Goal: Book appointment/travel/reservation

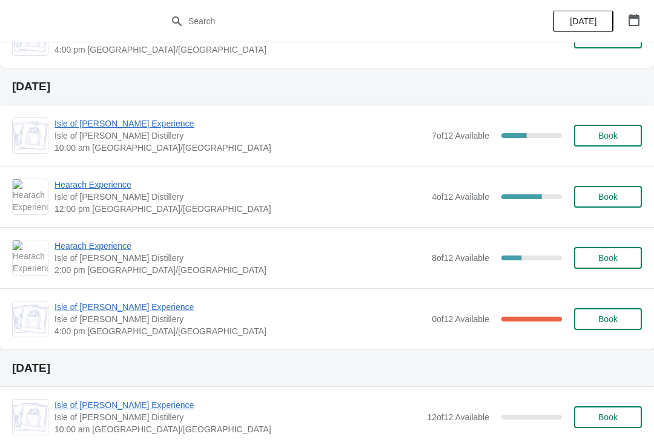
scroll to position [577, 0]
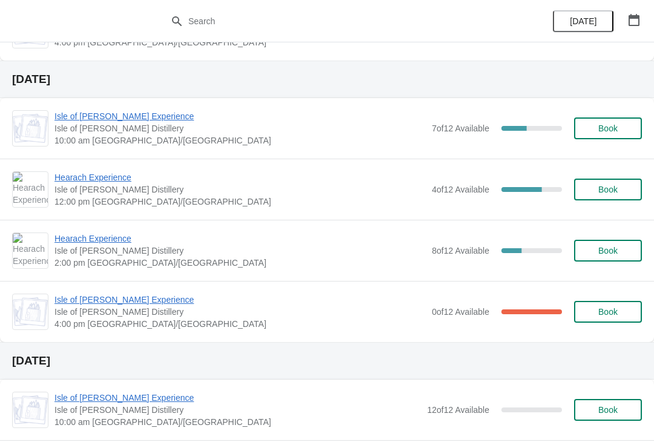
click at [125, 177] on span "Hearach Experience" at bounding box center [240, 177] width 371 height 12
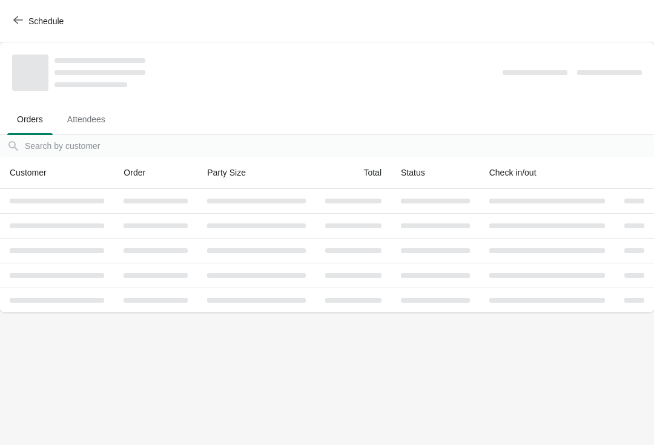
scroll to position [0, 0]
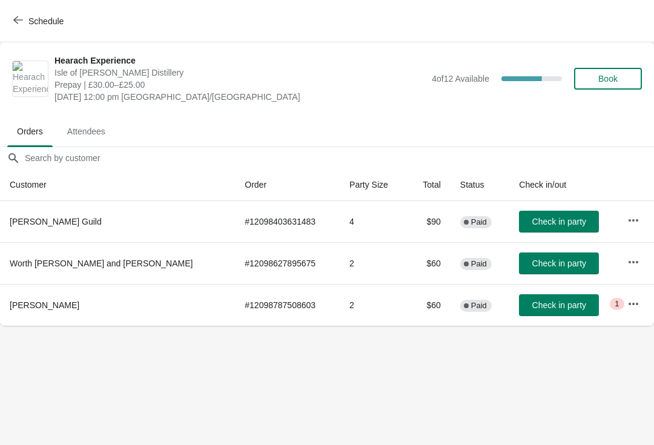
click at [614, 83] on span "Book" at bounding box center [607, 79] width 19 height 10
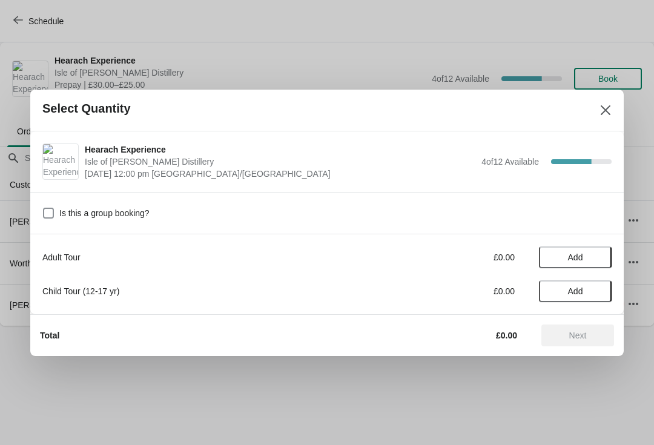
click at [586, 254] on span "Add" at bounding box center [575, 258] width 51 height 10
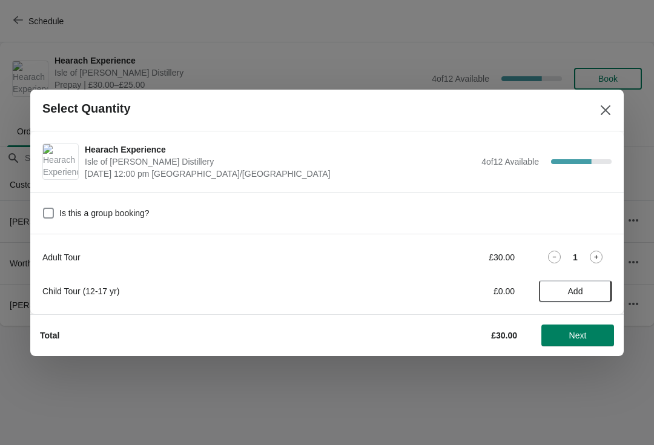
click at [600, 253] on icon at bounding box center [596, 257] width 13 height 13
click at [582, 334] on span "Next" at bounding box center [578, 336] width 18 height 10
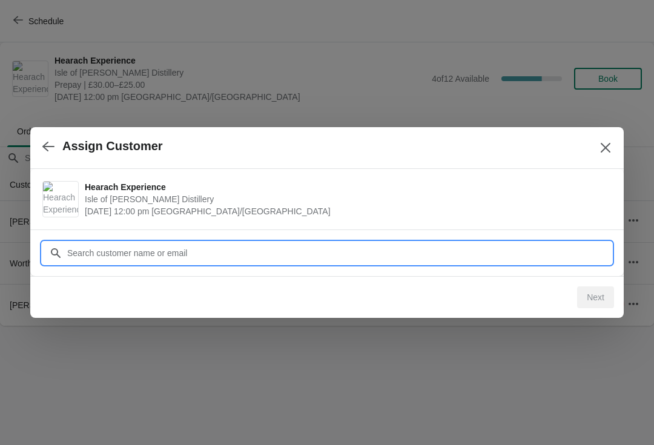
click at [195, 247] on input "Customer" at bounding box center [339, 253] width 545 height 22
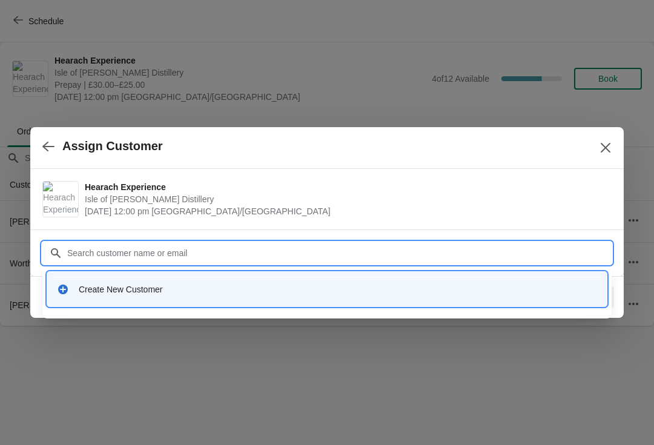
click at [122, 286] on div "Create New Customer" at bounding box center [338, 289] width 518 height 12
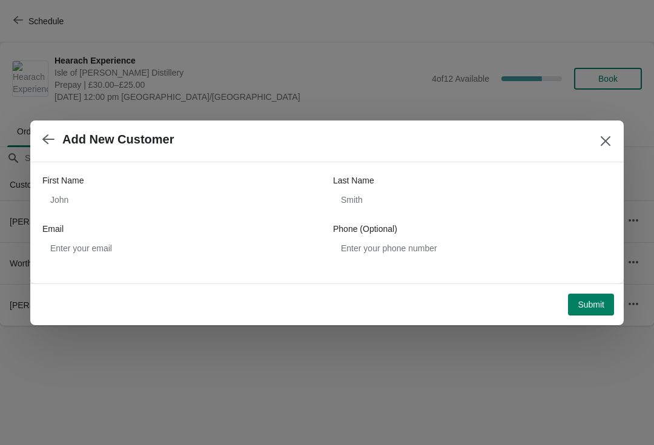
click at [81, 185] on label "First Name" at bounding box center [62, 180] width 41 height 12
click at [81, 189] on input "First Name" at bounding box center [181, 200] width 279 height 22
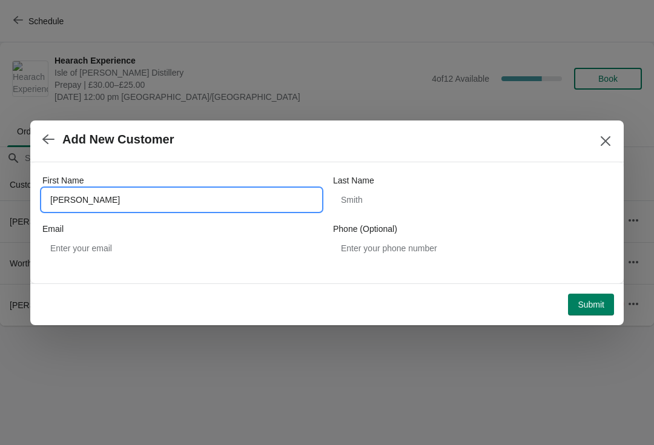
type input "[PERSON_NAME]"
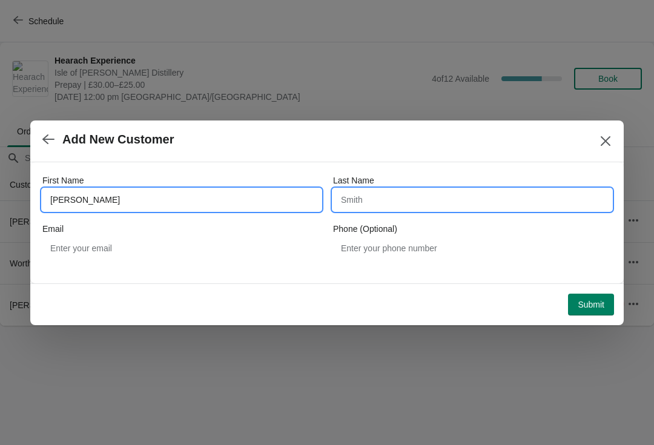
click at [357, 196] on input "Last Name" at bounding box center [472, 200] width 279 height 22
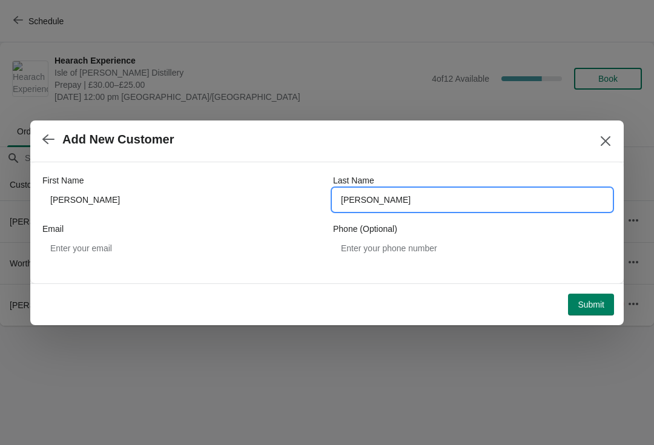
type input "[PERSON_NAME]"
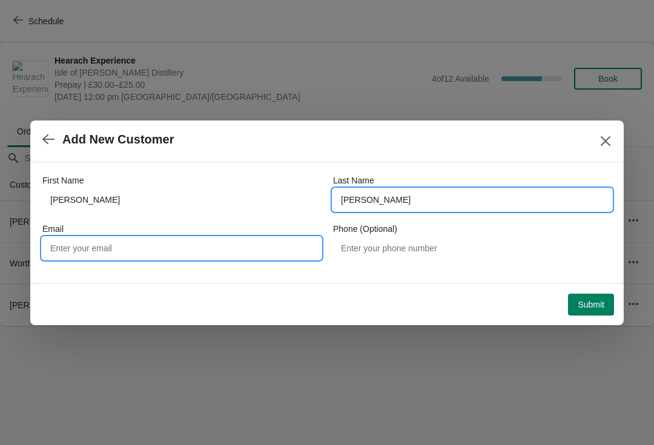
click at [85, 238] on input "Email" at bounding box center [181, 248] width 279 height 22
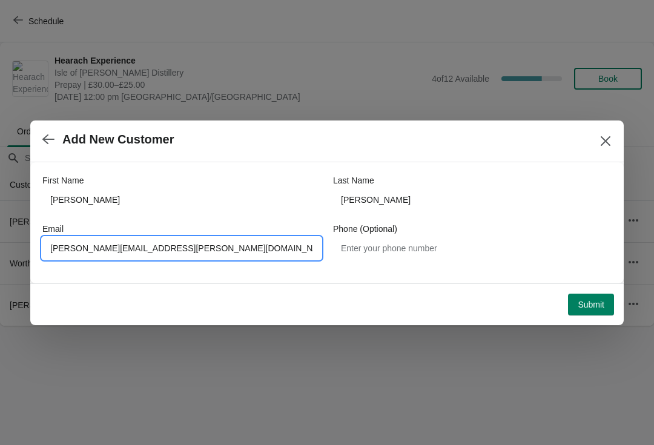
type input "[PERSON_NAME][EMAIL_ADDRESS][PERSON_NAME][DOMAIN_NAME]"
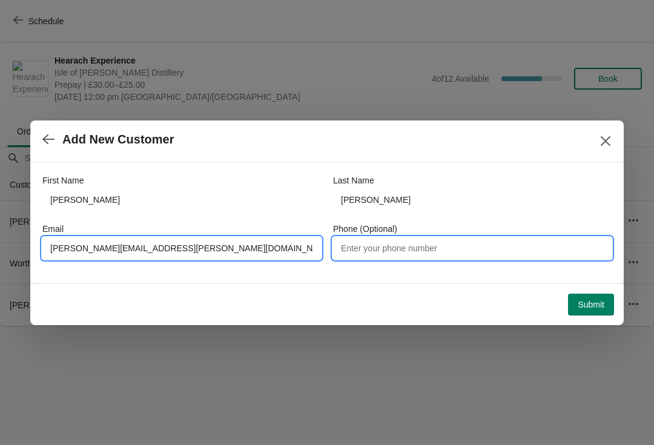
click at [369, 253] on input "Phone (Optional)" at bounding box center [472, 248] width 279 height 22
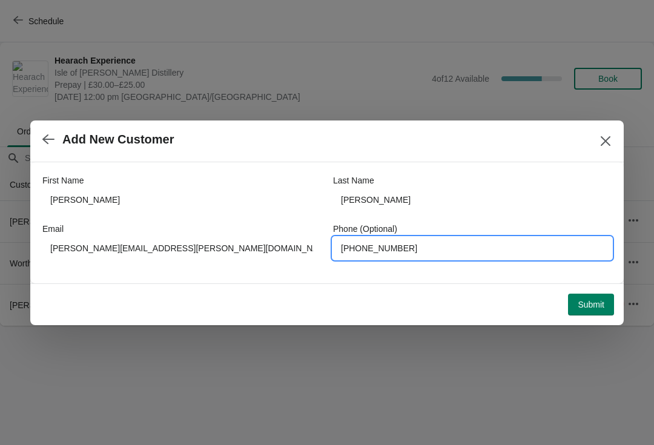
type input "[PHONE_NUMBER]"
click at [582, 296] on button "Submit" at bounding box center [591, 305] width 46 height 22
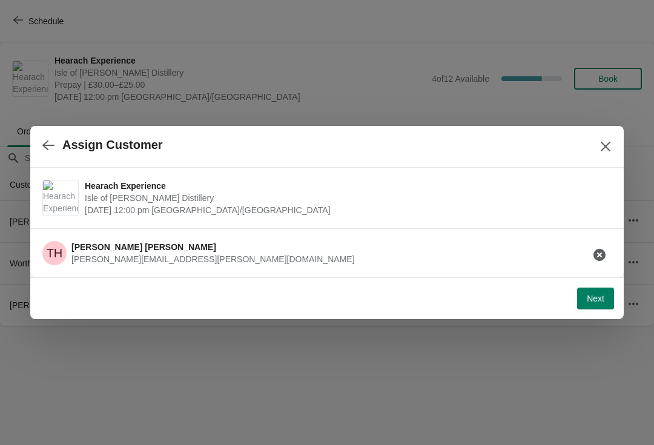
click at [598, 304] on button "Next" at bounding box center [595, 299] width 37 height 22
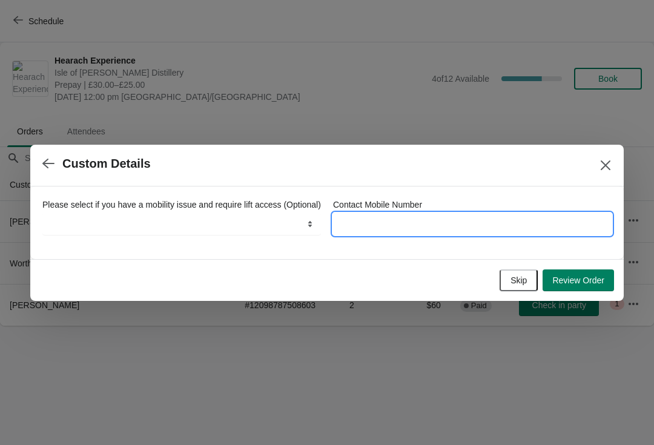
click at [405, 215] on input "Contact Mobile Number" at bounding box center [472, 224] width 279 height 22
click at [370, 213] on input "[PHONE_NUMBER]" at bounding box center [472, 224] width 279 height 22
click at [372, 214] on input "[PHONE_NUMBER]" at bounding box center [472, 224] width 279 height 22
click at [376, 227] on input "[PHONE_NUMBER]" at bounding box center [472, 224] width 279 height 22
click at [367, 216] on input "[PHONE_NUMBER]" at bounding box center [472, 224] width 279 height 22
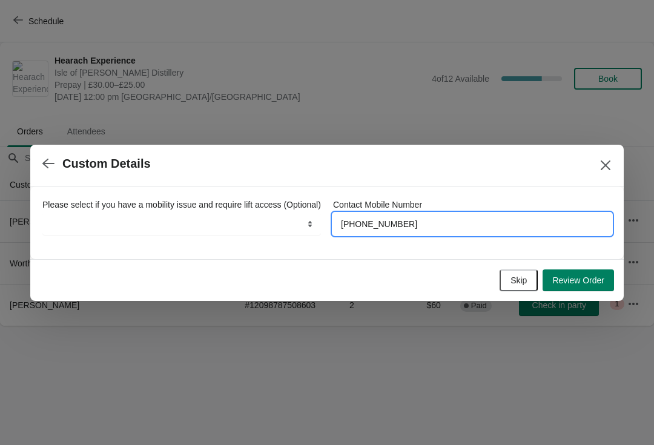
click at [369, 213] on input "[PHONE_NUMBER]" at bounding box center [472, 224] width 279 height 22
click at [377, 214] on input "[PHONE_NUMBER]" at bounding box center [472, 224] width 279 height 22
click at [411, 213] on input "[PHONE_NUMBER]" at bounding box center [472, 224] width 279 height 22
click at [414, 213] on input "[PHONE_NUMBER]" at bounding box center [472, 224] width 279 height 22
click at [418, 214] on input "[PHONE_NUMBER]" at bounding box center [472, 224] width 279 height 22
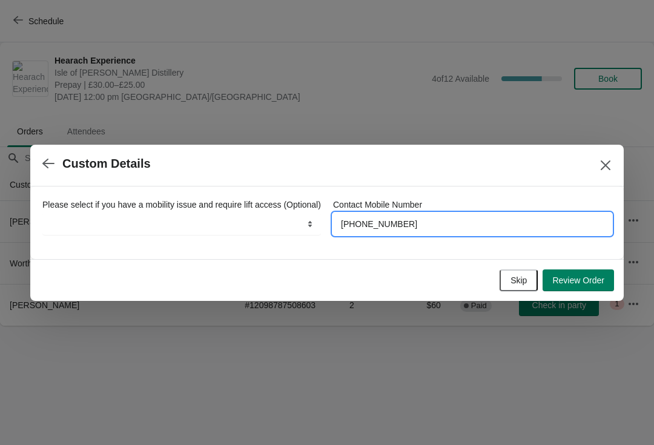
type input "[PHONE_NUMBER]"
click at [584, 266] on div "Skip Review Order" at bounding box center [322, 275] width 584 height 31
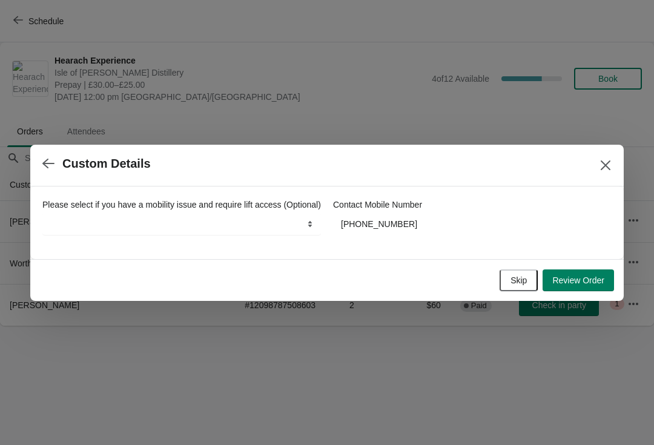
click at [572, 285] on span "Review Order" at bounding box center [578, 281] width 52 height 10
